Goal: Communication & Community: Answer question/provide support

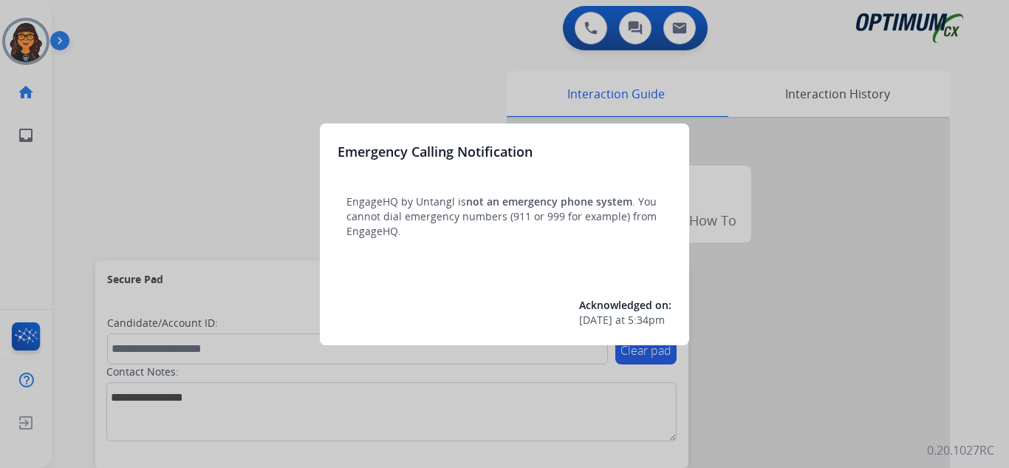
click at [106, 22] on div at bounding box center [504, 234] width 1009 height 468
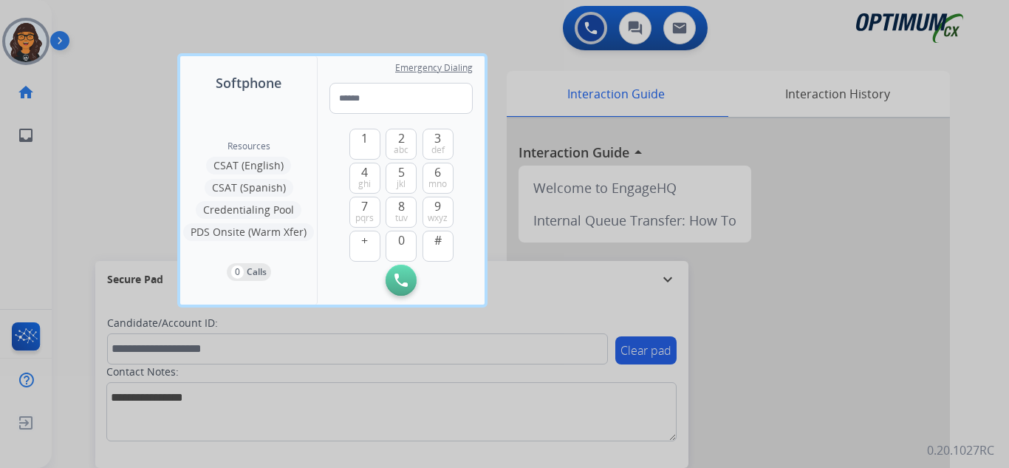
click at [106, 22] on div at bounding box center [504, 234] width 1009 height 468
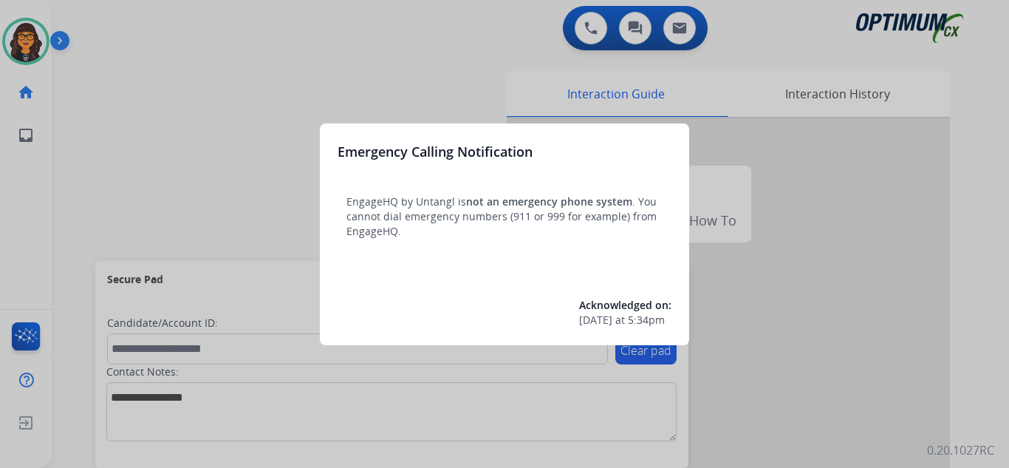
click at [108, 33] on div at bounding box center [504, 234] width 1009 height 468
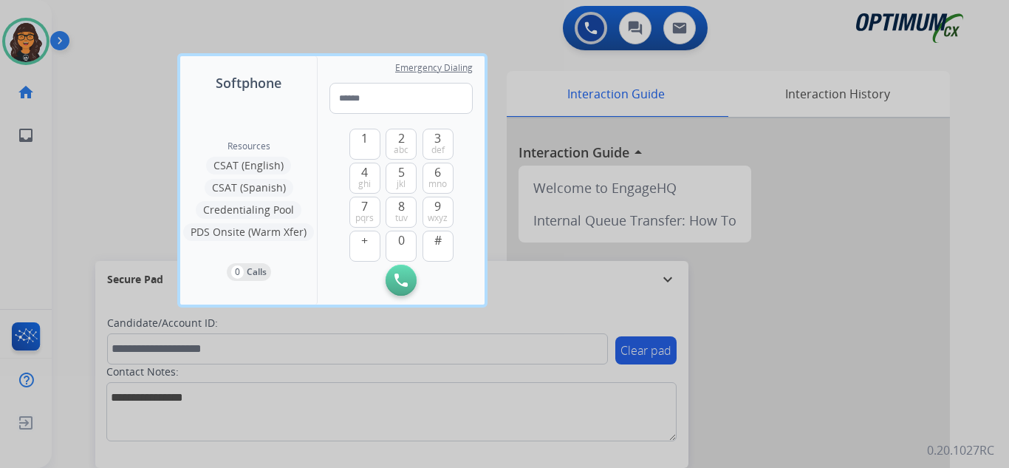
click at [108, 33] on div at bounding box center [504, 234] width 1009 height 468
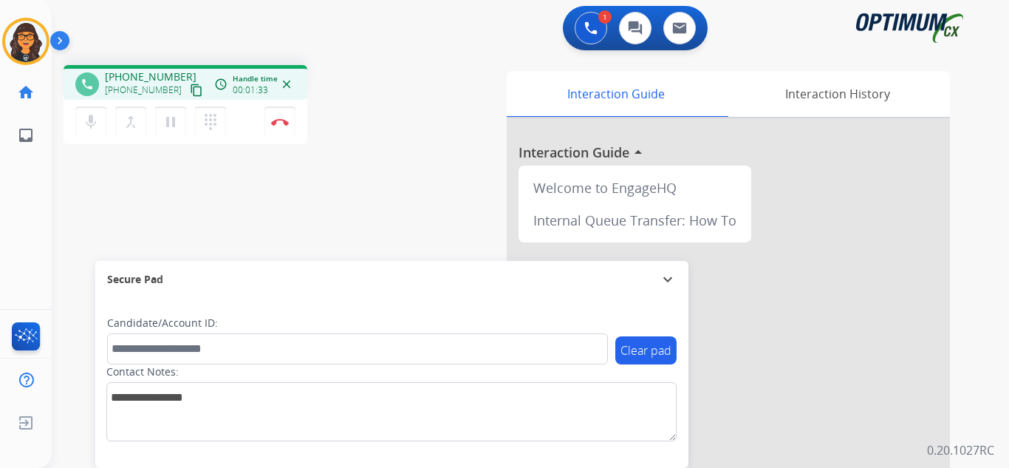
click at [190, 90] on mat-icon "content_copy" at bounding box center [196, 89] width 13 height 13
click at [284, 117] on button "Disconnect" at bounding box center [280, 121] width 31 height 31
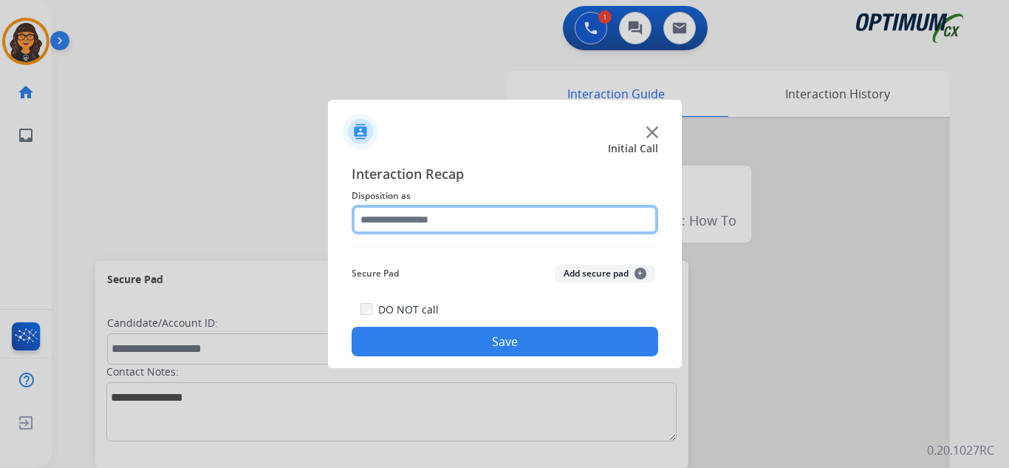
click at [406, 208] on input "text" at bounding box center [505, 220] width 307 height 30
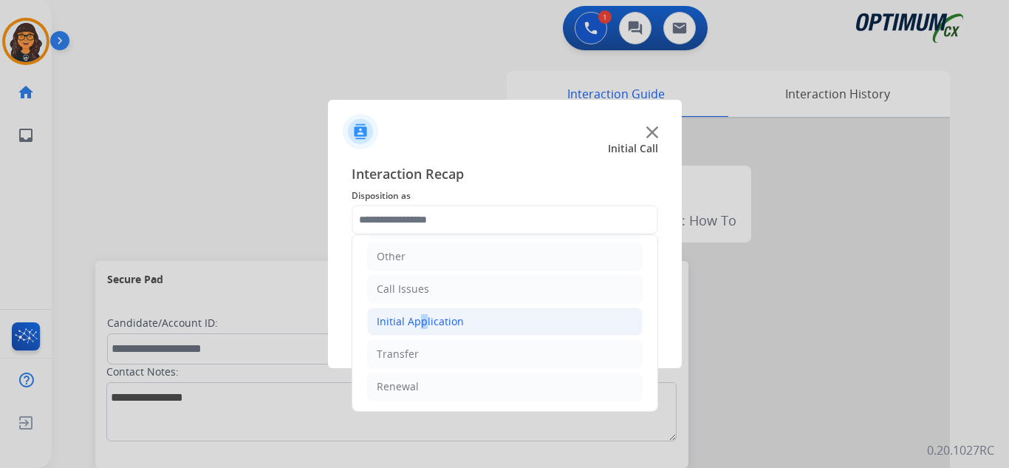
click at [416, 327] on div "Initial Application" at bounding box center [420, 321] width 87 height 15
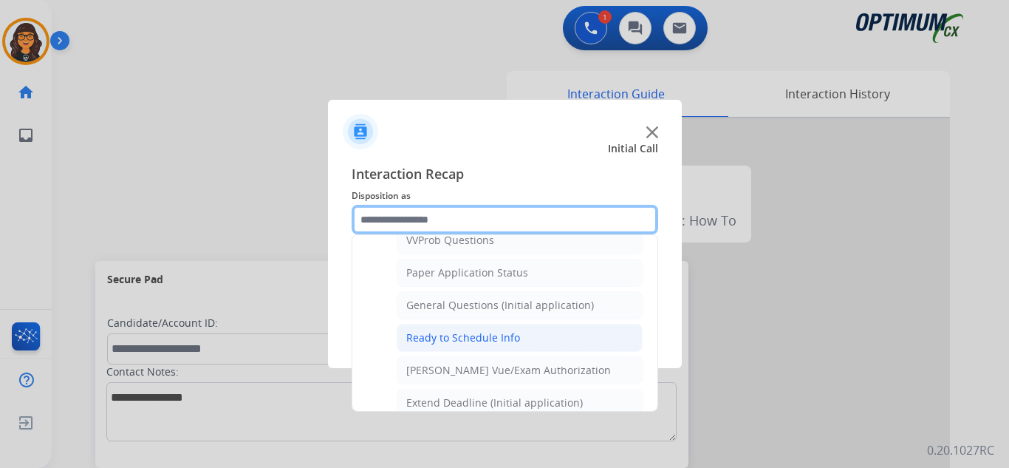
scroll to position [839, 0]
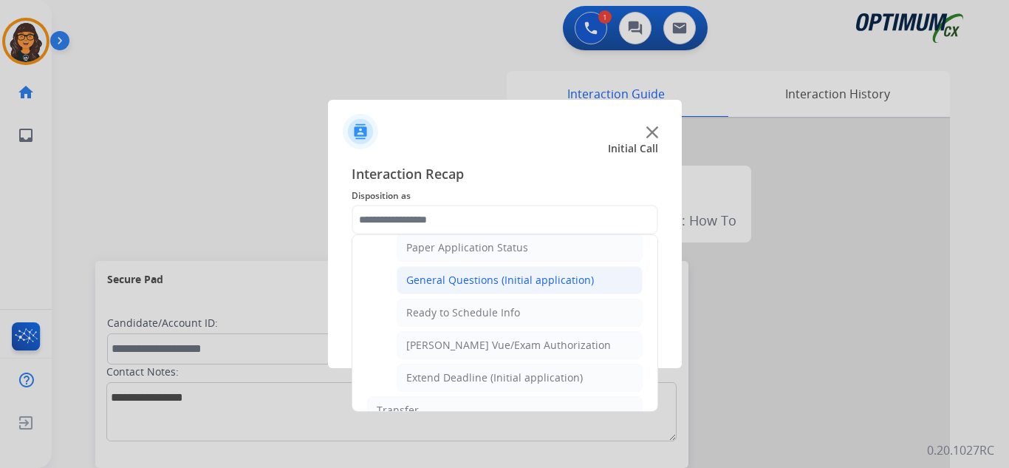
click at [509, 275] on div "General Questions (Initial application)" at bounding box center [500, 280] width 188 height 15
type input "**********"
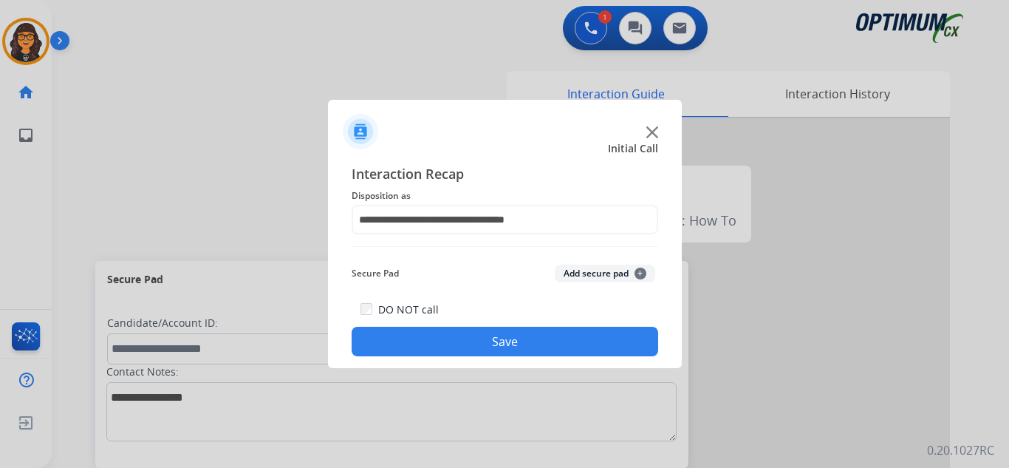
click at [510, 330] on button "Save" at bounding box center [505, 342] width 307 height 30
